Goal: Task Accomplishment & Management: Complete application form

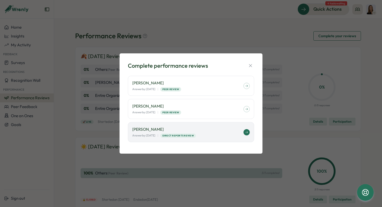
click at [195, 127] on p "[PERSON_NAME]" at bounding box center [187, 129] width 111 height 6
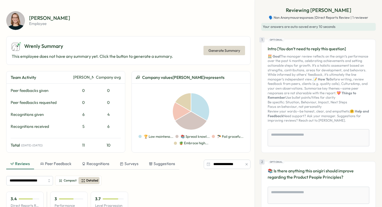
scroll to position [36, 0]
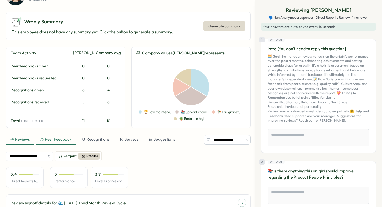
click at [51, 143] on div "Peer Feedback" at bounding box center [56, 139] width 40 height 10
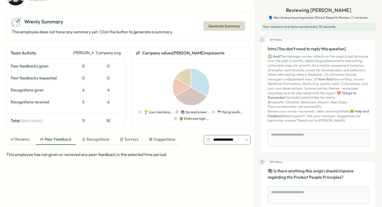
click at [215, 136] on input "**********" at bounding box center [227, 139] width 47 height 9
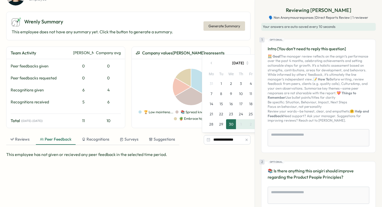
click at [237, 161] on div "This employee has not given or recieved any peer feedback in the selected time …" at bounding box center [128, 209] width 244 height 117
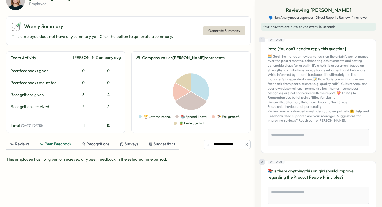
scroll to position [0, 0]
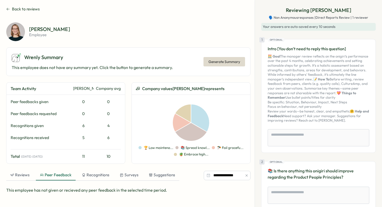
click at [8, 7] on button "Back to reviews" at bounding box center [23, 9] width 34 height 6
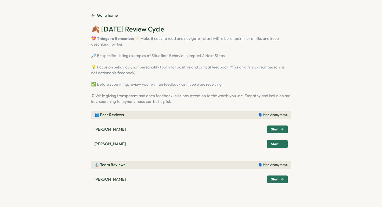
click at [95, 17] on link "Go to home" at bounding box center [104, 15] width 27 height 6
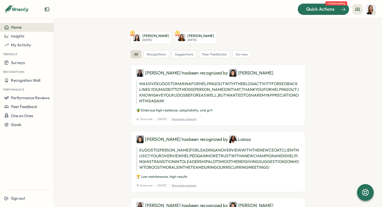
click at [326, 12] on span "Quick Actions" at bounding box center [320, 9] width 28 height 7
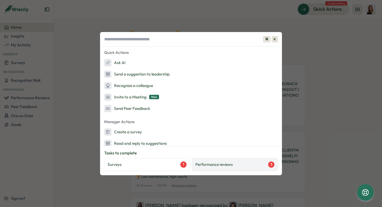
click at [214, 168] on div "Performance reviews 3" at bounding box center [235, 164] width 86 height 13
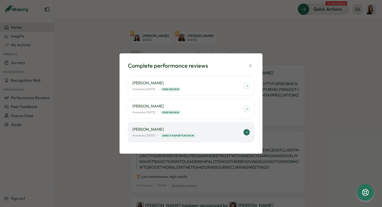
click at [222, 139] on div "[PERSON_NAME] Answer by: [DATE] | Direct Reports Review" at bounding box center [191, 132] width 126 height 20
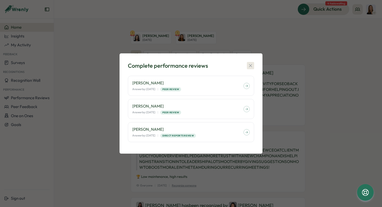
click at [250, 62] on button "button" at bounding box center [250, 65] width 7 height 7
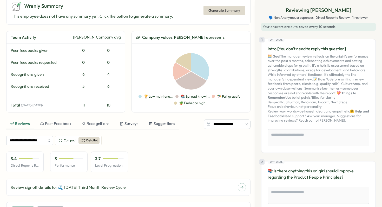
scroll to position [54, 0]
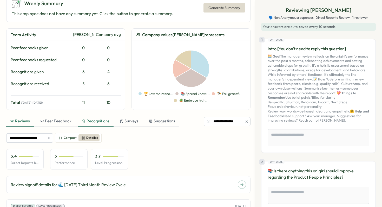
click at [89, 121] on div "Recognitions" at bounding box center [96, 121] width 28 height 6
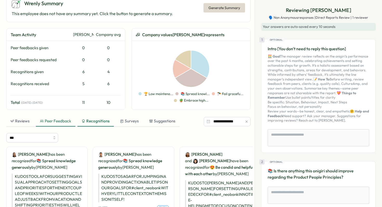
click at [56, 120] on div "Peer Feedback" at bounding box center [55, 121] width 31 height 6
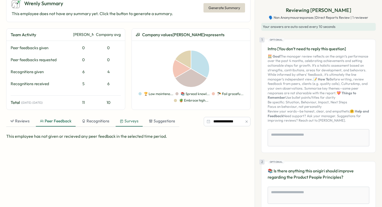
click at [131, 120] on div "Surveys" at bounding box center [129, 121] width 19 height 6
click at [159, 121] on div "Suggestions" at bounding box center [162, 121] width 26 height 6
